Goal: Information Seeking & Learning: Check status

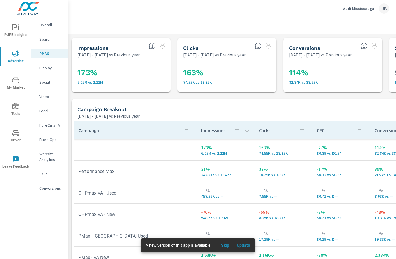
scroll to position [82, 0]
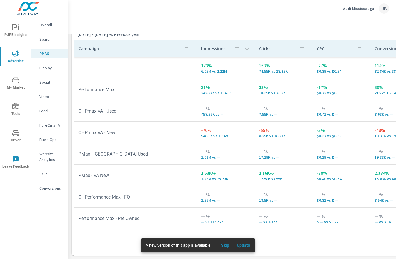
click at [365, 8] on p "Audi Mississauga" at bounding box center [358, 8] width 31 height 5
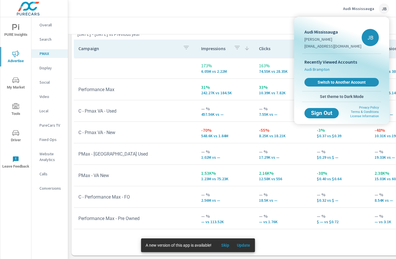
click at [318, 69] on span "Audi Brampton" at bounding box center [317, 69] width 25 height 6
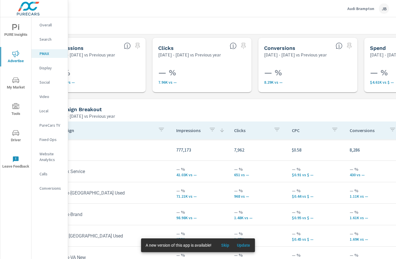
scroll to position [0, 96]
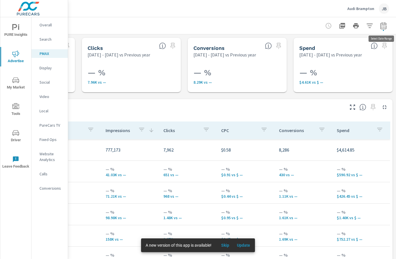
click at [384, 27] on icon "button" at bounding box center [383, 25] width 7 height 7
select select "Previous year"
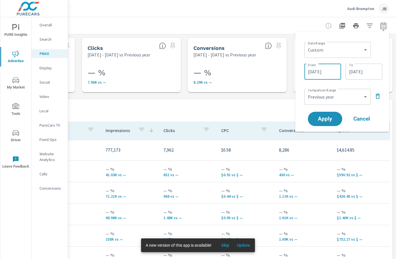
click at [328, 71] on input "[DATE]" at bounding box center [323, 71] width 32 height 11
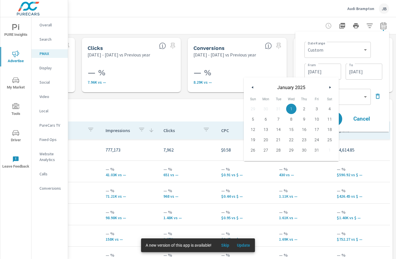
click at [330, 86] on button "button" at bounding box center [330, 87] width 7 height 7
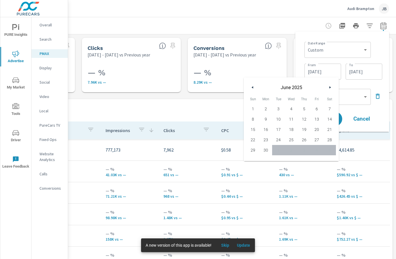
click at [254, 107] on span "1" at bounding box center [253, 108] width 13 height 7
type input "[DATE]"
click at [382, 108] on div "Date Range Custom [DATE] Last week Last 7 days Last 14 days Last 30 days Last 4…" at bounding box center [342, 81] width 85 height 91
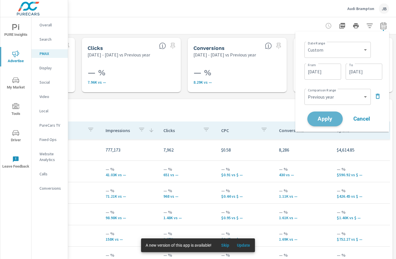
click at [327, 116] on span "Apply" at bounding box center [325, 118] width 23 height 5
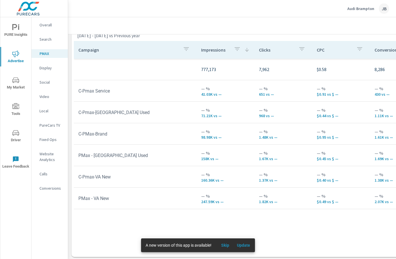
scroll to position [82, 0]
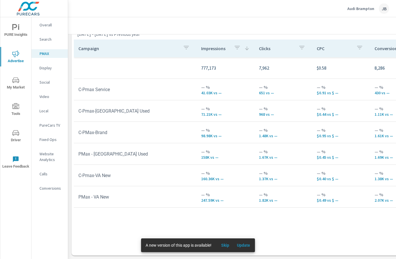
click at [48, 38] on p "Search" at bounding box center [52, 39] width 24 height 6
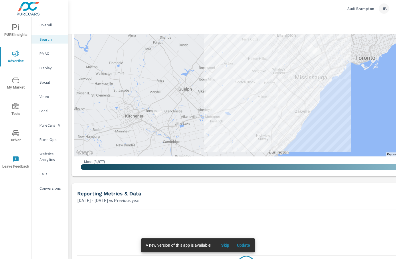
scroll to position [233, 0]
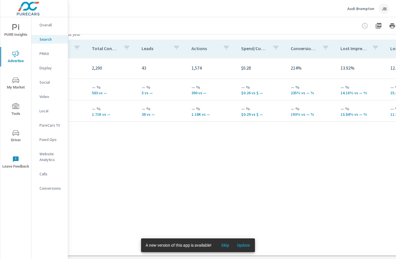
scroll to position [572, 96]
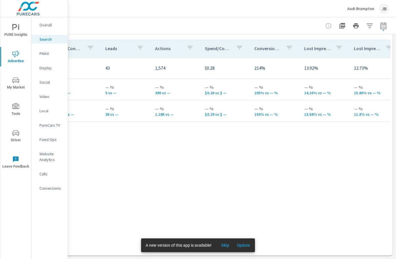
click at [46, 54] on p "PMAX" at bounding box center [52, 54] width 24 height 6
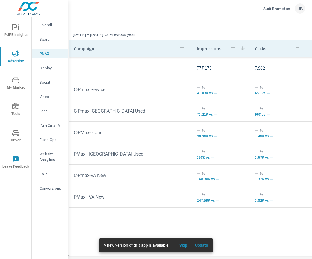
scroll to position [82, 0]
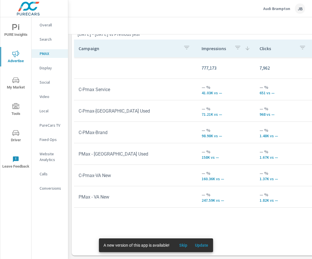
click at [99, 51] on div "Campaign" at bounding box center [135, 48] width 114 height 13
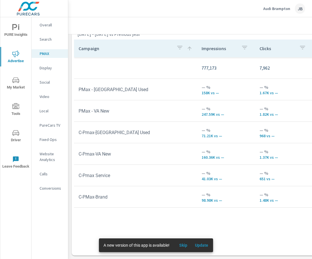
click at [211, 47] on p "Impressions" at bounding box center [218, 49] width 35 height 6
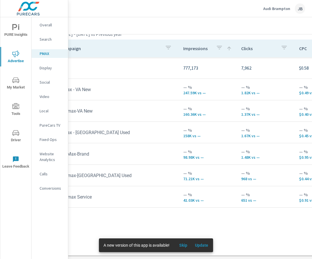
scroll to position [82, 0]
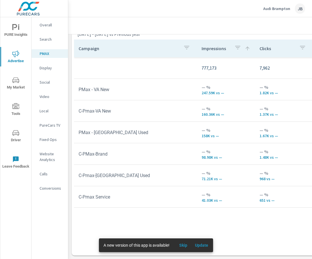
click at [267, 49] on p "Clicks" at bounding box center [276, 49] width 35 height 6
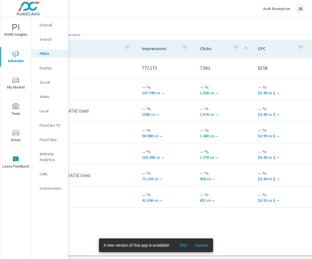
scroll to position [82, 62]
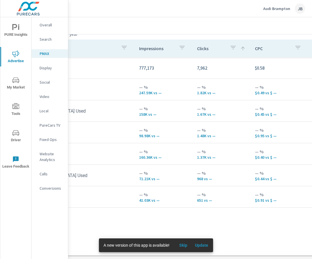
click at [260, 48] on p "CPC" at bounding box center [272, 49] width 35 height 6
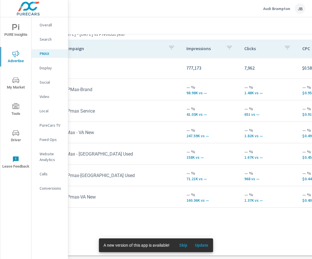
scroll to position [82, 0]
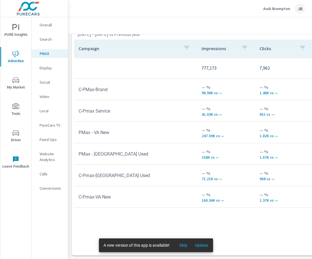
click at [46, 82] on p "Social" at bounding box center [52, 82] width 24 height 6
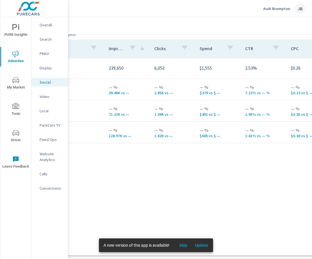
scroll to position [266, 0]
